Goal: Transaction & Acquisition: Purchase product/service

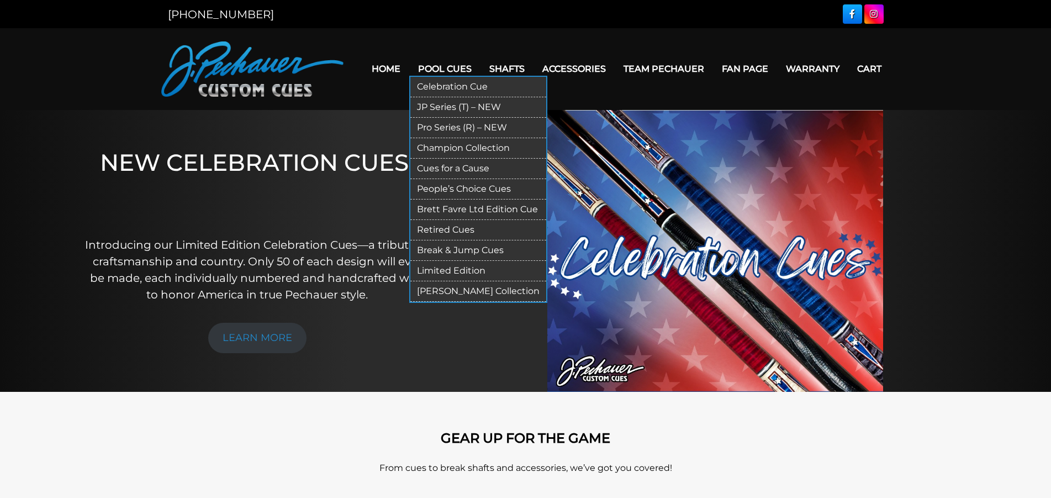
click at [439, 125] on link "Pro Series (R) – NEW" at bounding box center [478, 128] width 136 height 20
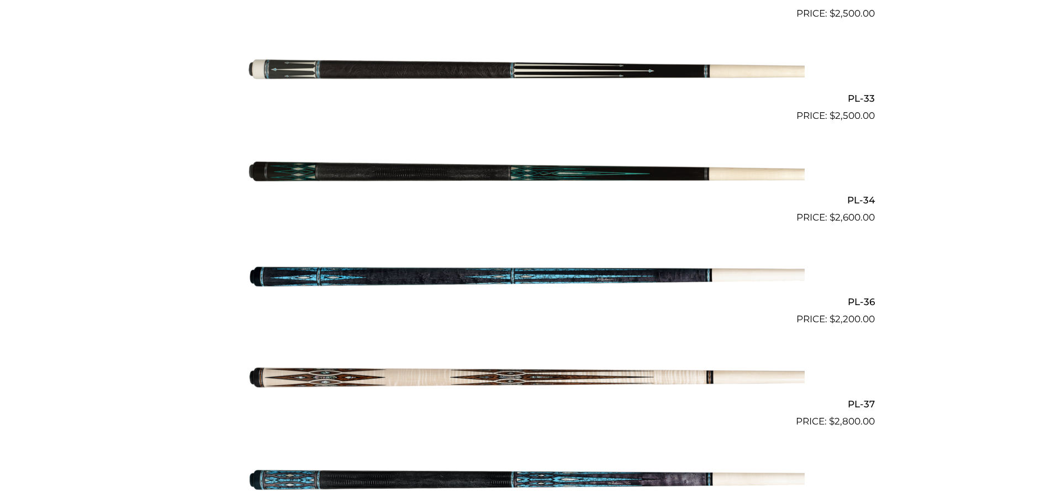
scroll to position [2575, 0]
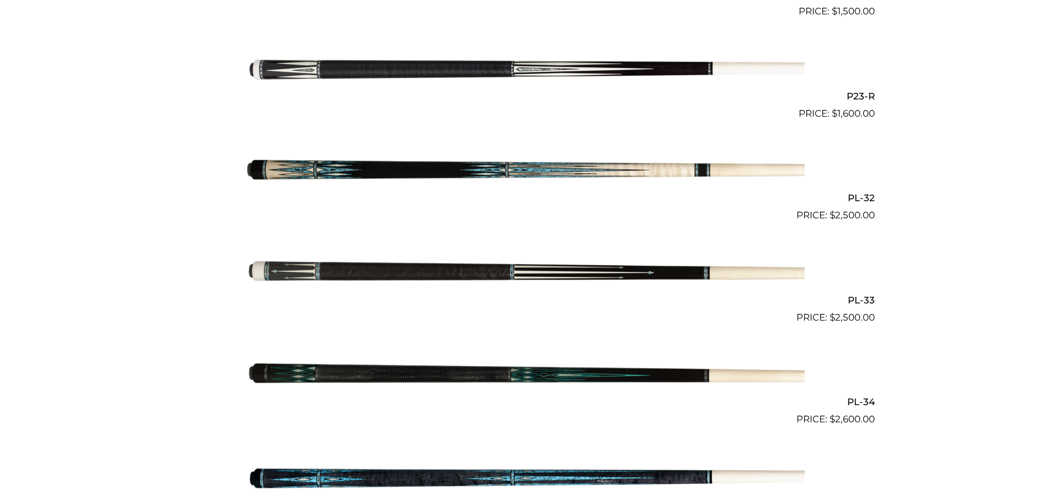
click at [600, 374] on img at bounding box center [526, 375] width 558 height 93
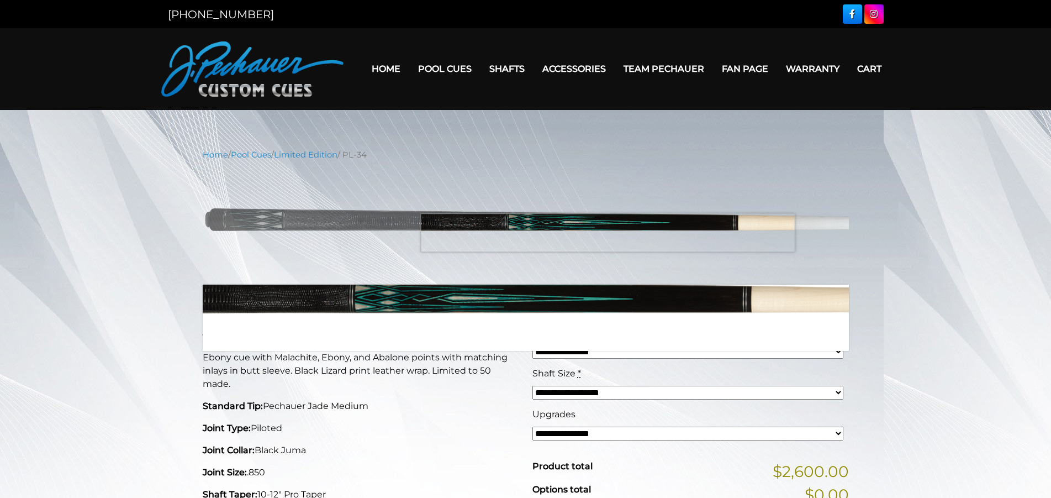
click at [608, 233] on img at bounding box center [526, 223] width 646 height 108
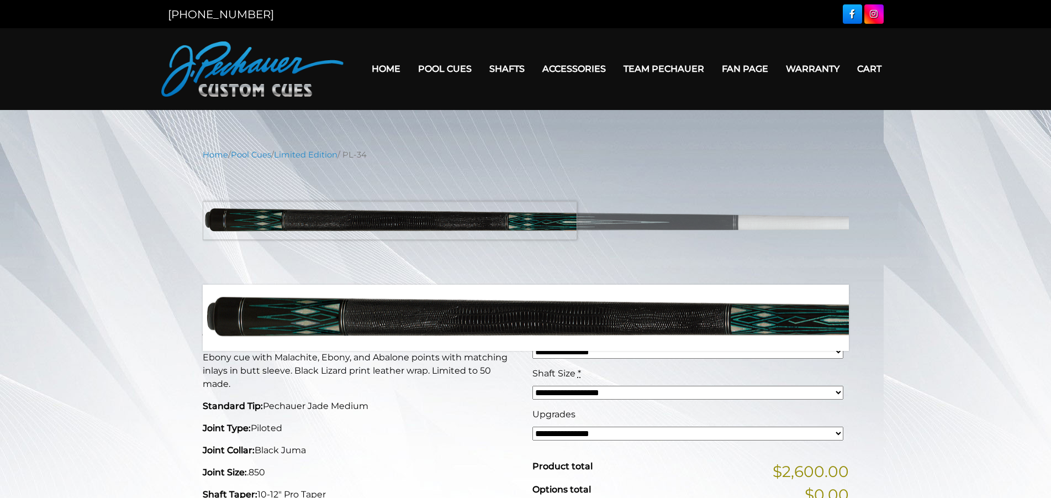
click at [372, 220] on img at bounding box center [526, 223] width 646 height 108
